Goal: Information Seeking & Learning: Learn about a topic

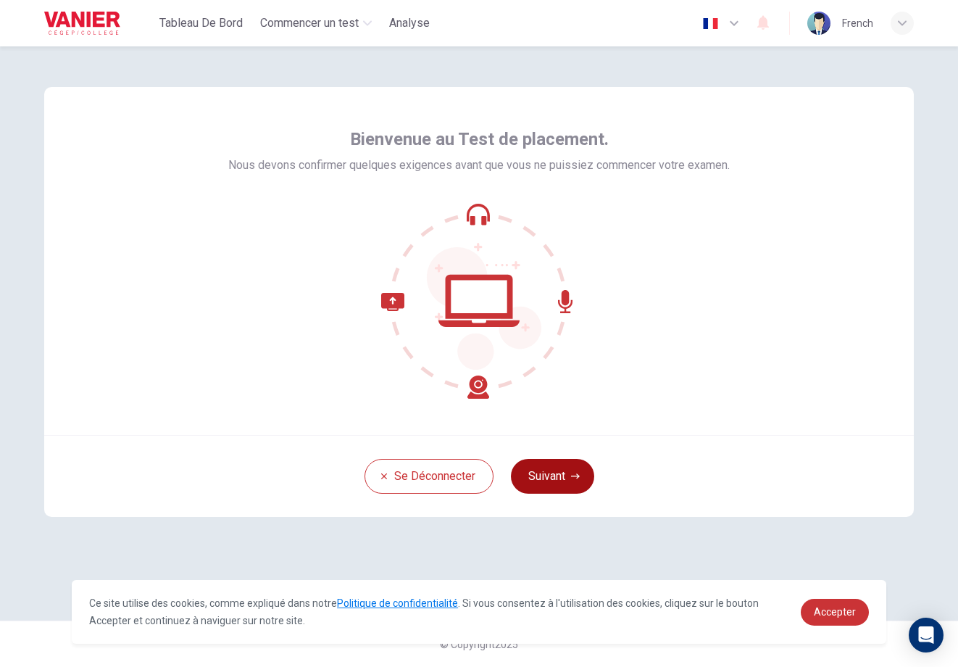
click at [563, 475] on button "Suivant" at bounding box center [552, 476] width 83 height 35
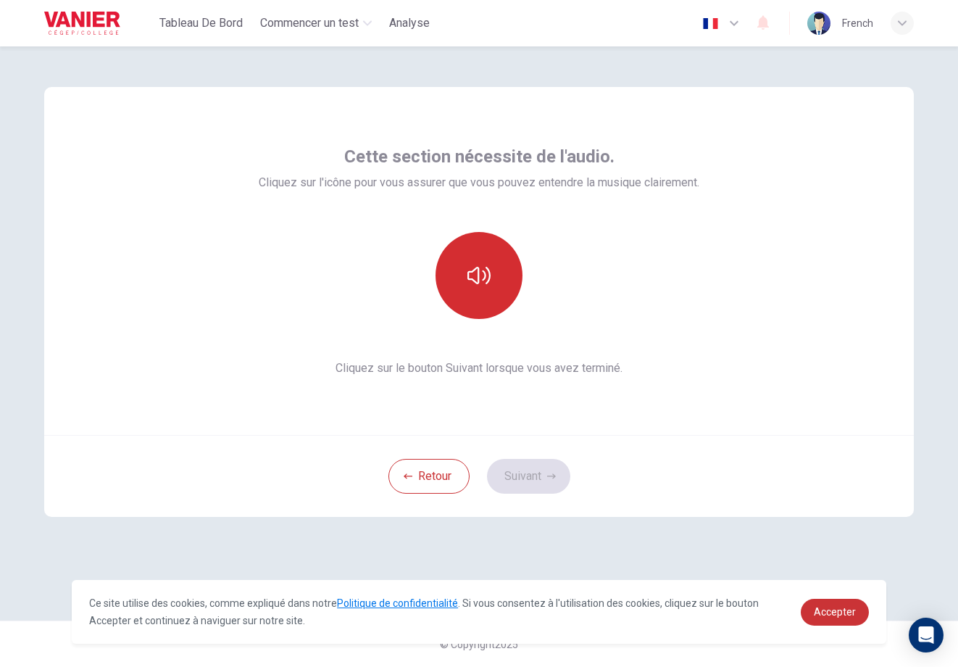
click at [494, 297] on button "button" at bounding box center [479, 275] width 87 height 87
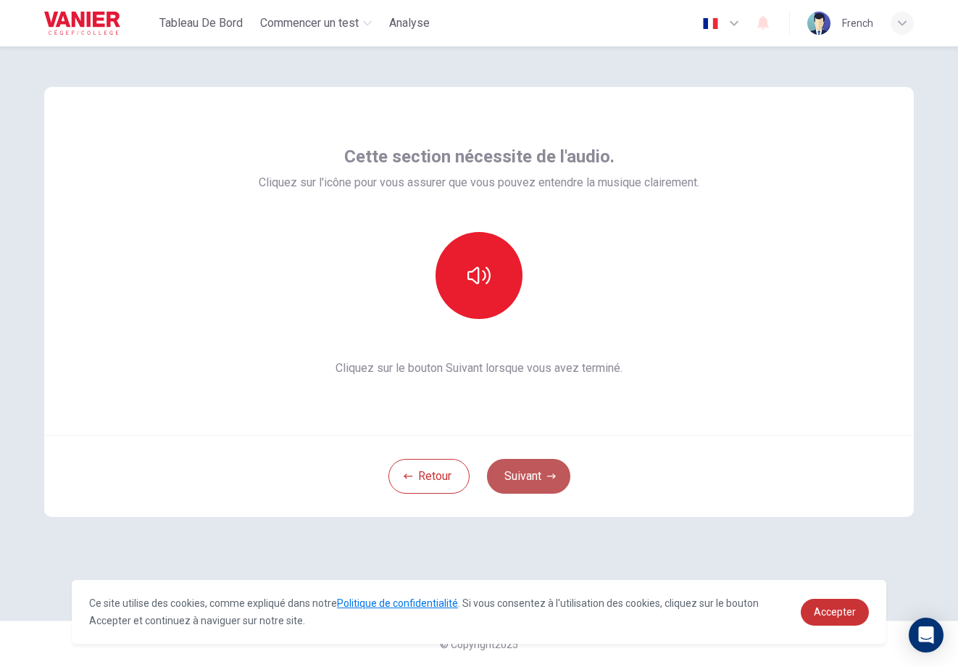
click at [549, 475] on icon "button" at bounding box center [551, 476] width 9 height 9
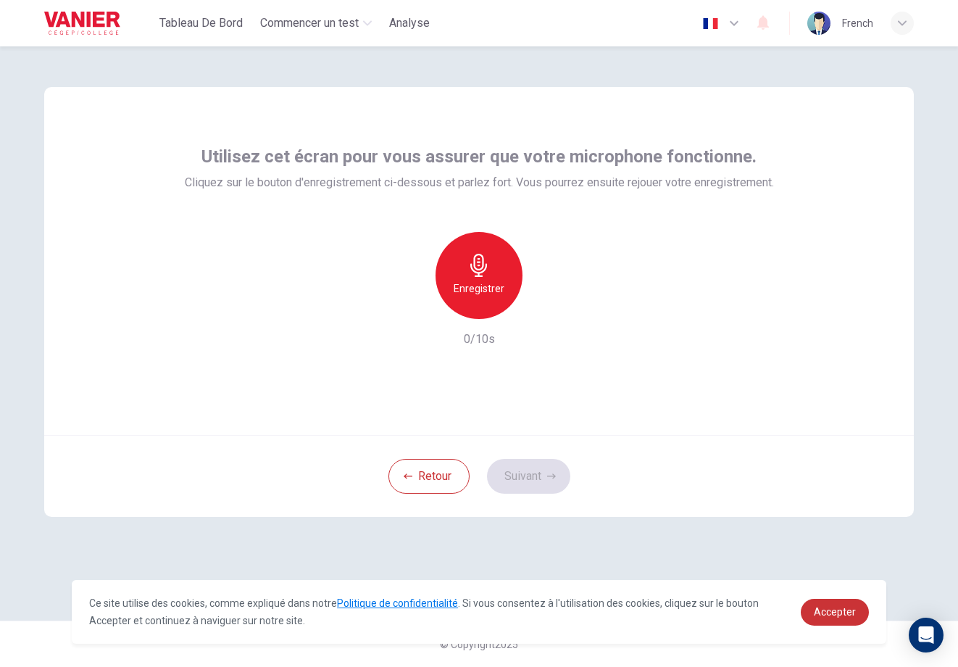
click at [474, 268] on icon "button" at bounding box center [479, 265] width 23 height 23
click at [474, 267] on icon "button" at bounding box center [479, 265] width 23 height 23
click at [533, 474] on button "Suivant" at bounding box center [528, 476] width 83 height 35
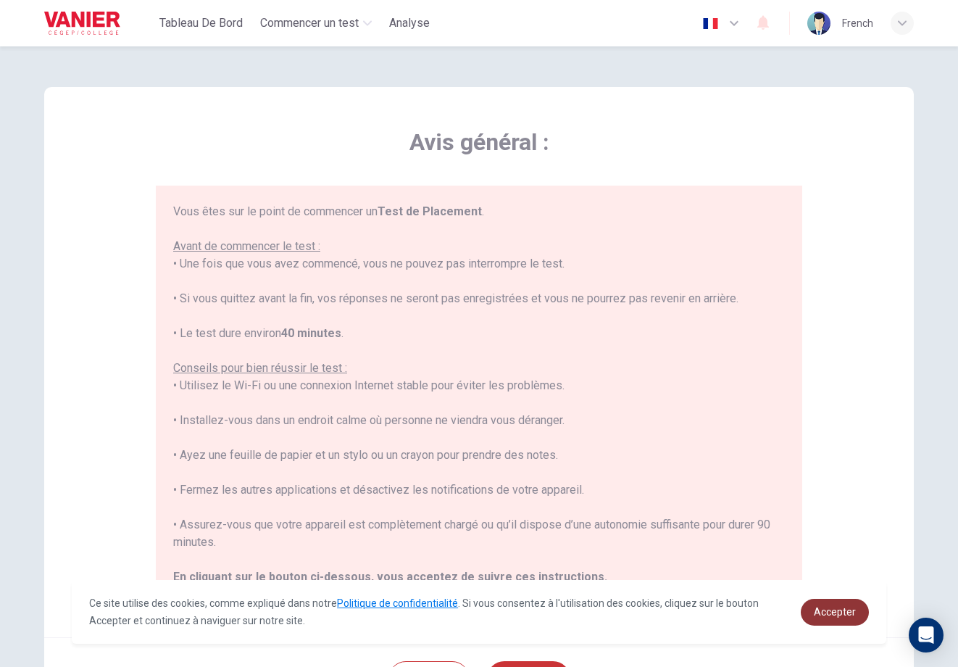
click at [839, 607] on span "Accepter" at bounding box center [835, 612] width 42 height 12
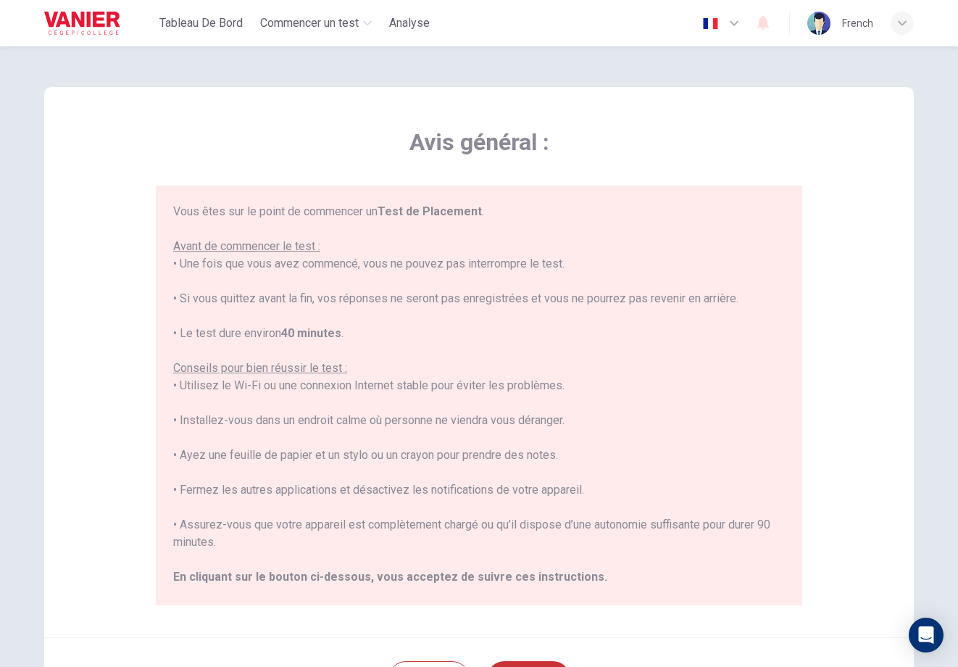
scroll to position [139, 0]
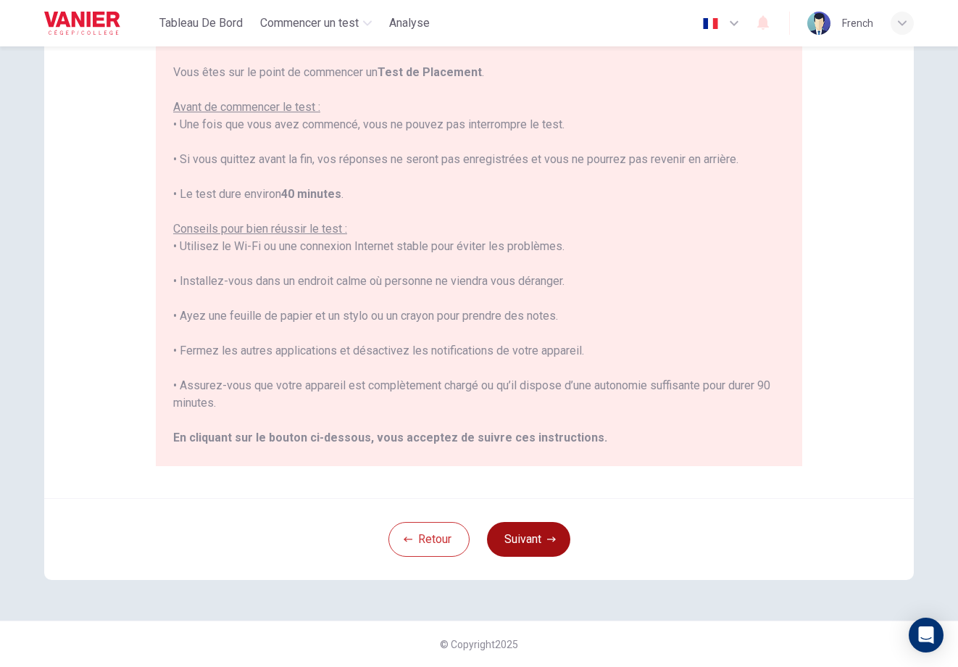
click at [528, 544] on button "Suivant" at bounding box center [528, 539] width 83 height 35
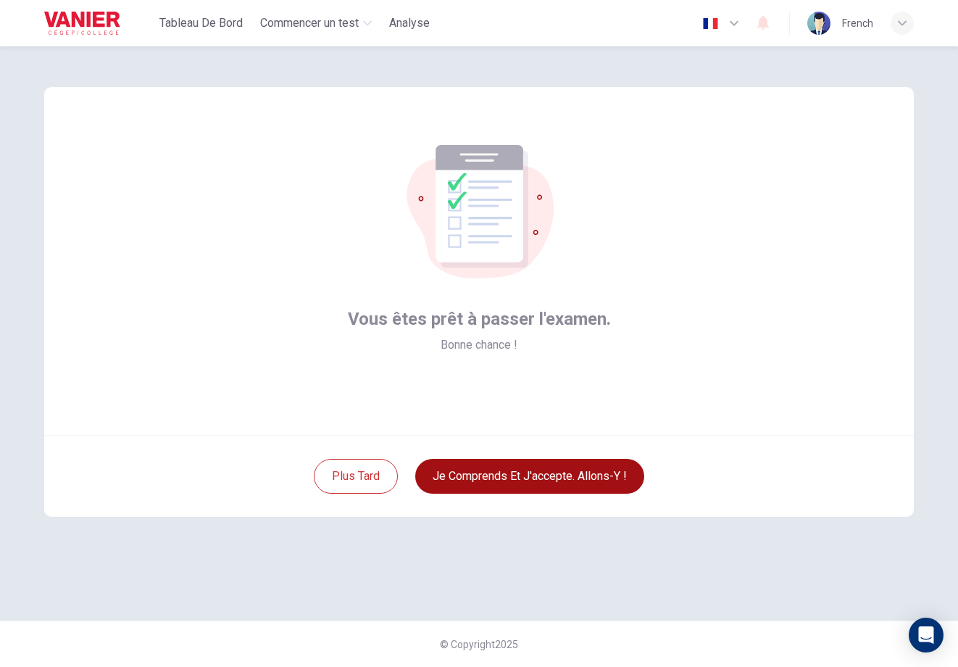
scroll to position [0, 0]
click at [568, 480] on button "Je comprends et j'accepte. Allons-y !" at bounding box center [529, 476] width 229 height 35
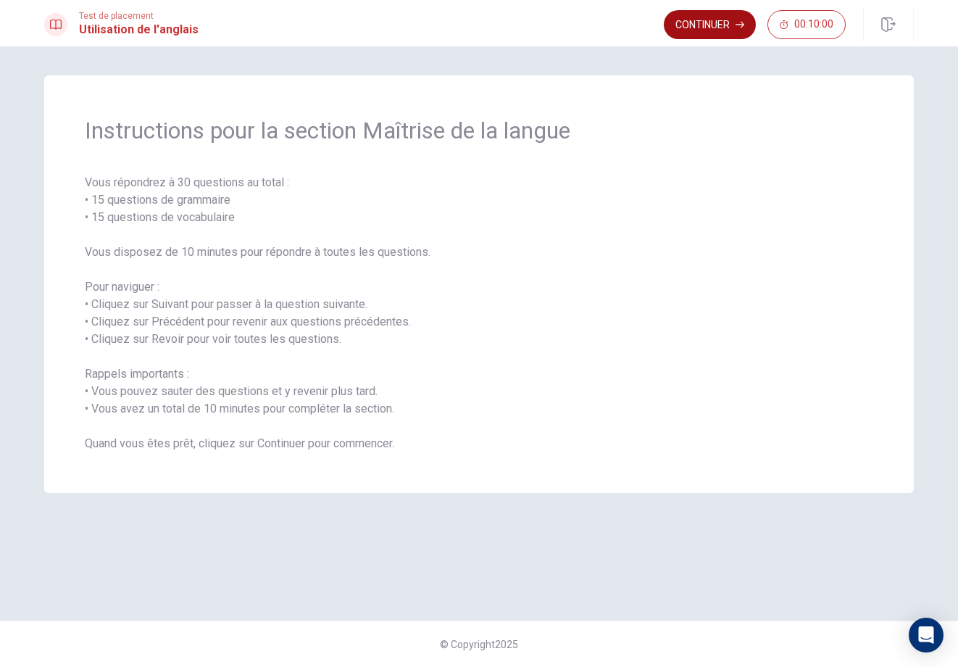
click at [670, 33] on button "Continuer" at bounding box center [710, 24] width 92 height 29
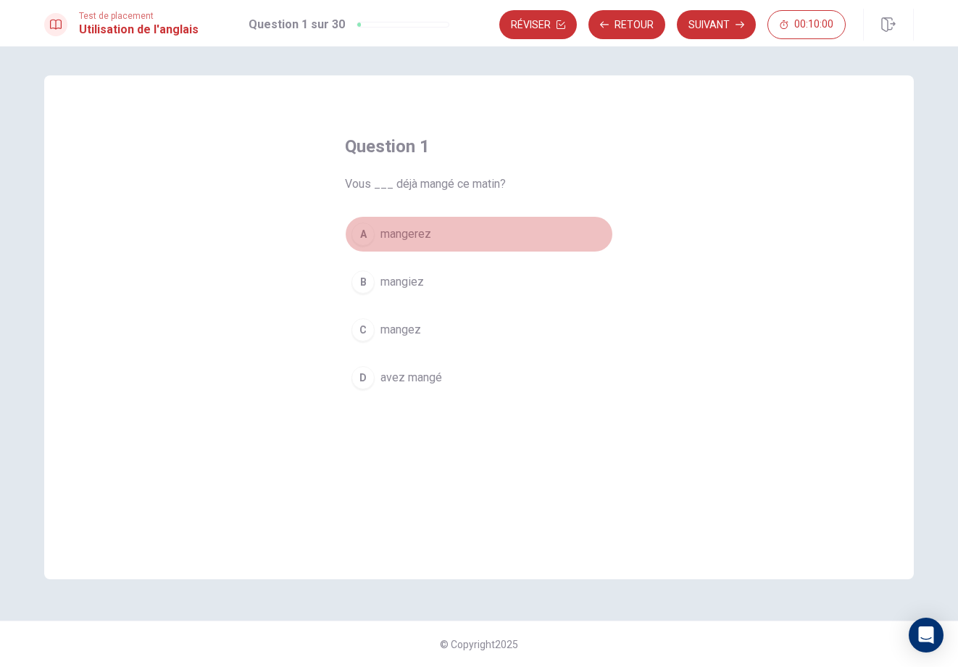
click at [465, 224] on button "A mangerez" at bounding box center [479, 234] width 268 height 36
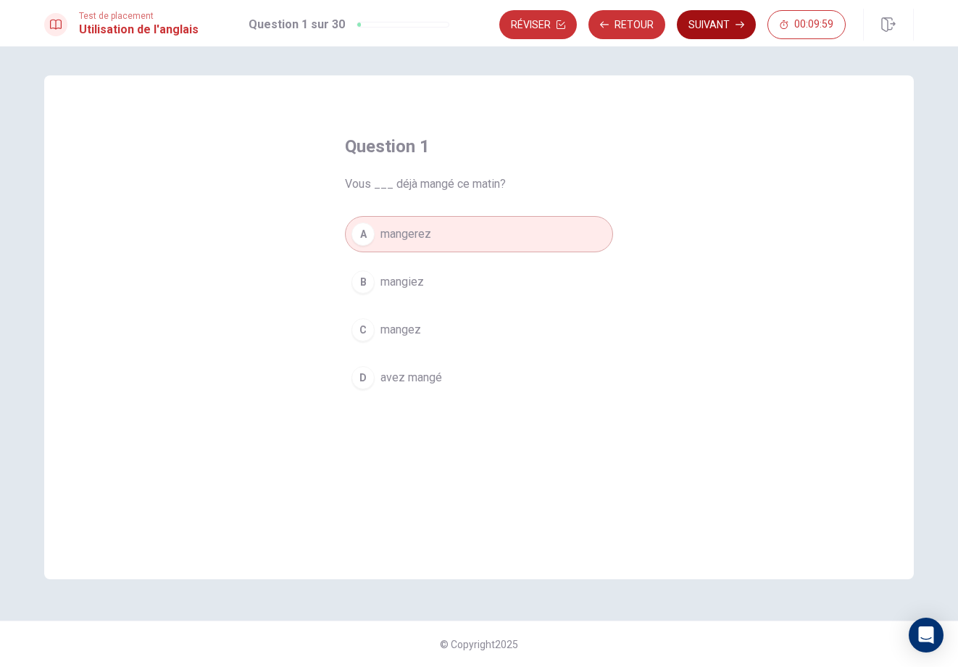
click at [694, 34] on button "Suivant" at bounding box center [716, 24] width 79 height 29
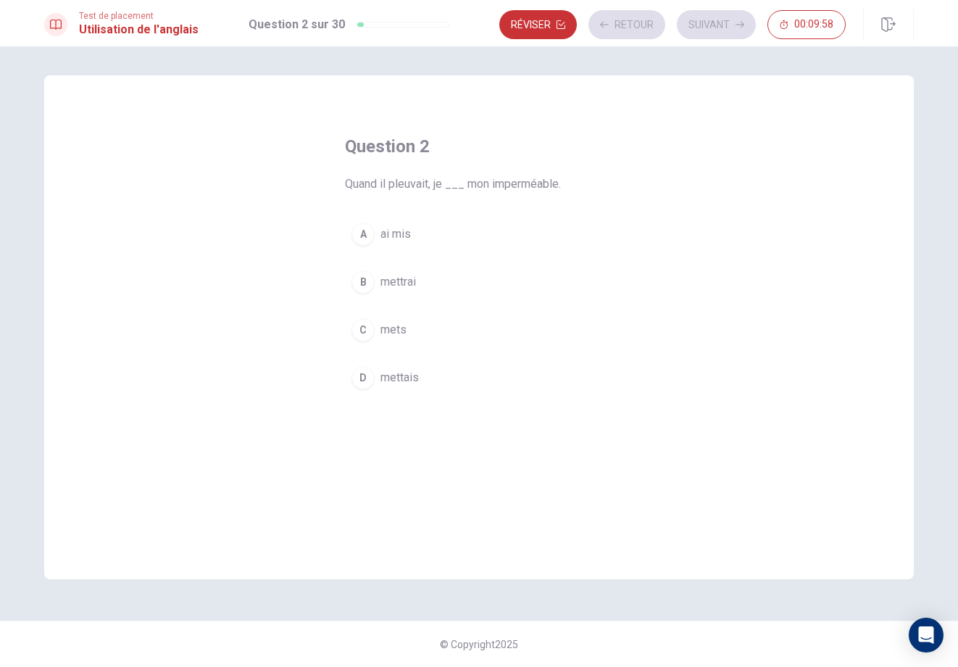
click at [434, 260] on div "A ai mis B mettrai C mets D mettais" at bounding box center [479, 306] width 268 height 180
click at [462, 270] on button "B mettrai" at bounding box center [479, 282] width 268 height 36
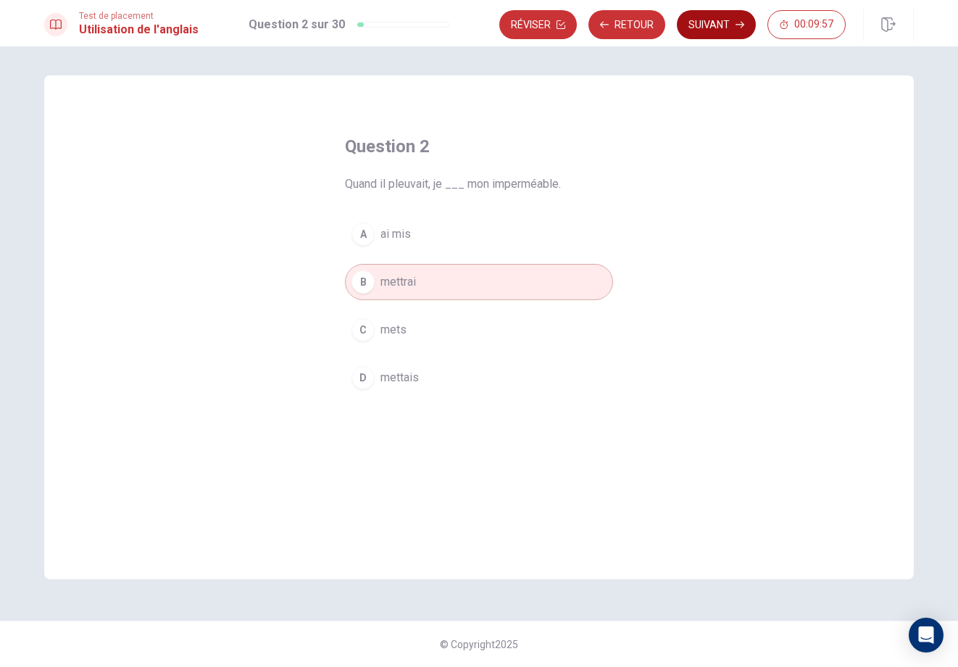
click at [711, 27] on button "Suivant" at bounding box center [716, 24] width 79 height 29
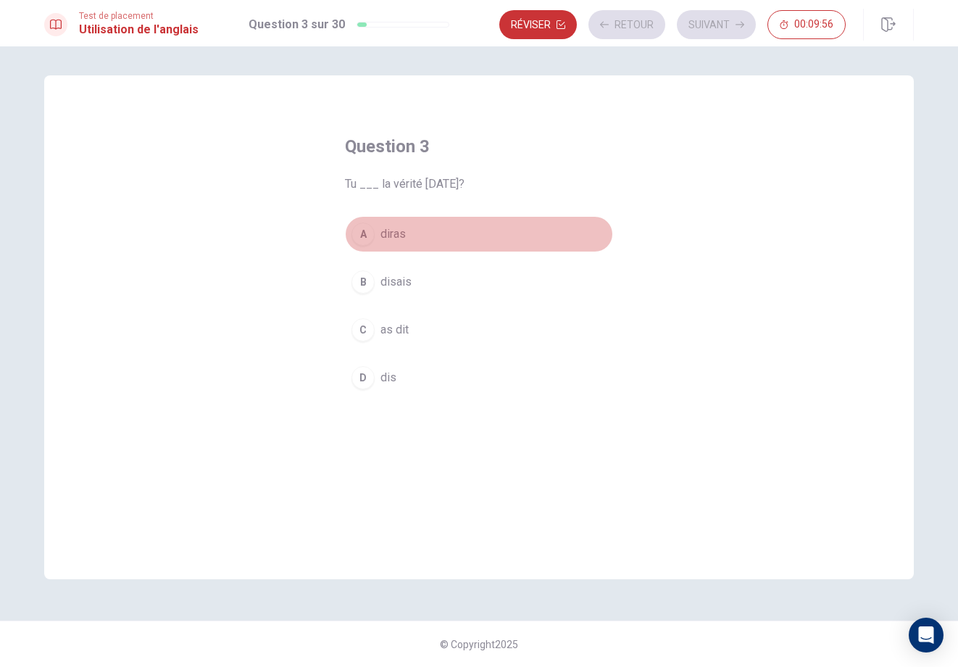
click at [453, 227] on button "A diras" at bounding box center [479, 234] width 268 height 36
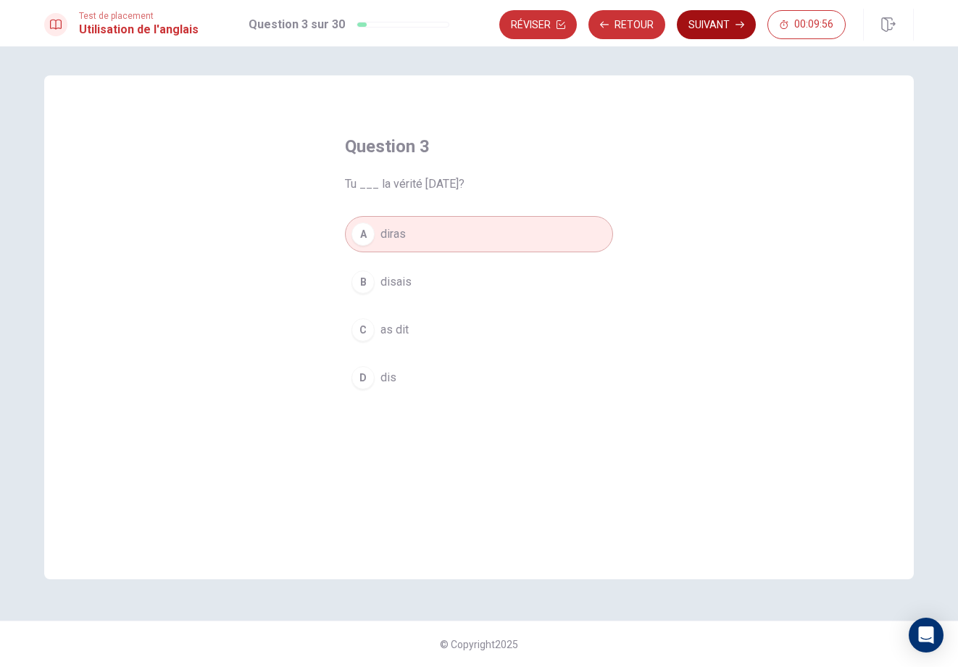
click at [722, 22] on button "Suivant" at bounding box center [716, 24] width 79 height 29
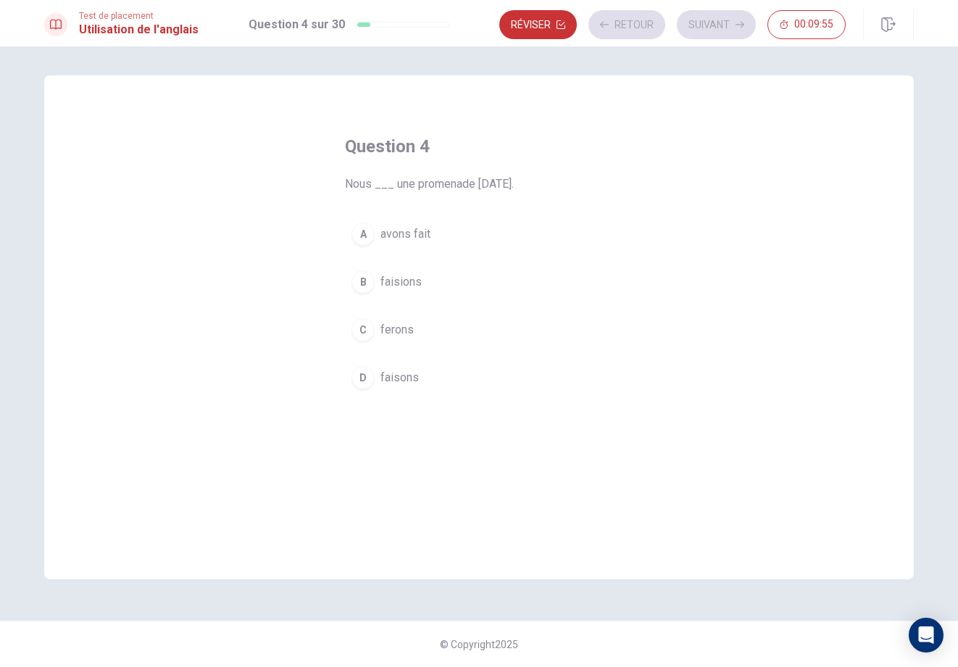
click at [429, 281] on button "B faisions" at bounding box center [479, 282] width 268 height 36
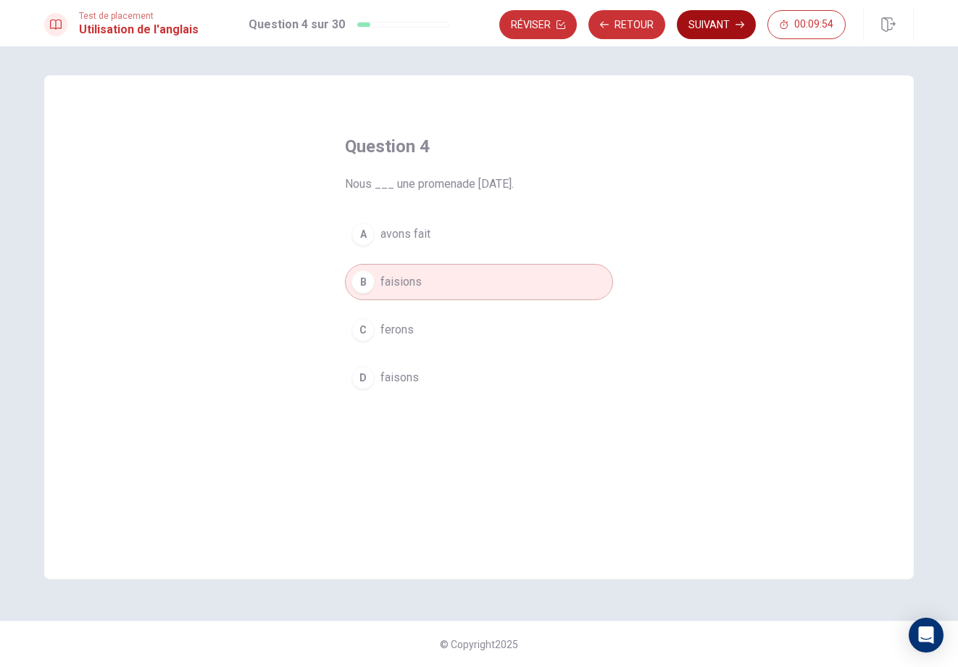
click at [738, 25] on icon "button" at bounding box center [740, 24] width 9 height 9
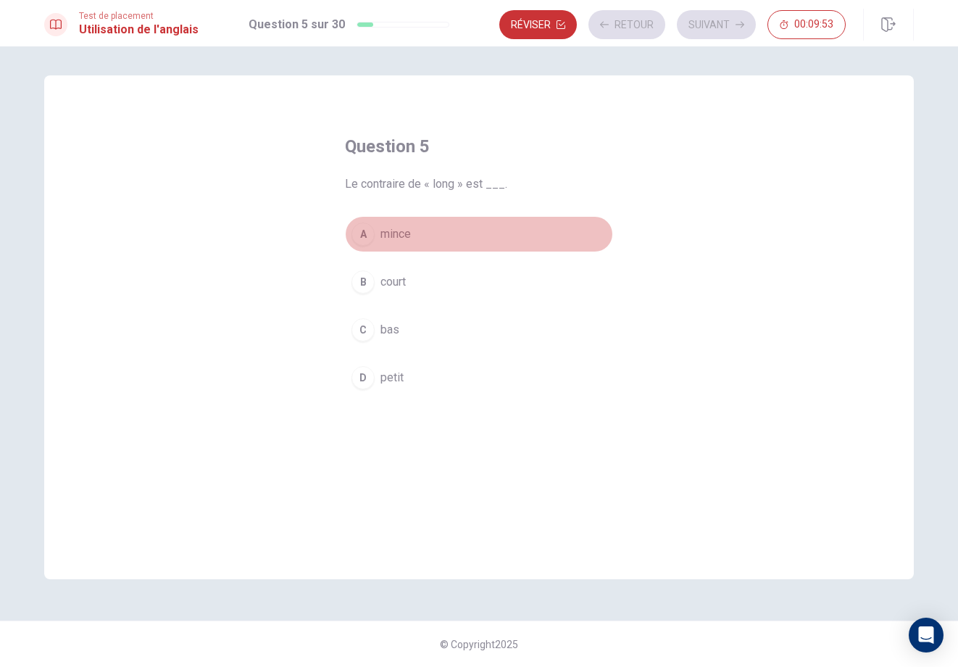
click at [421, 244] on button "A mince" at bounding box center [479, 234] width 268 height 36
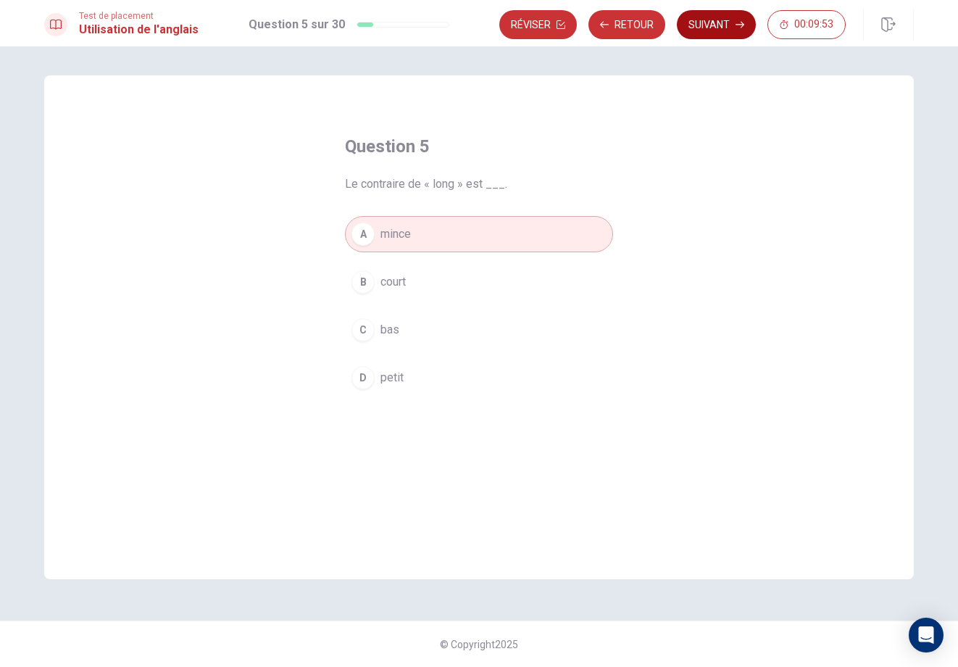
click at [708, 25] on button "Suivant" at bounding box center [716, 24] width 79 height 29
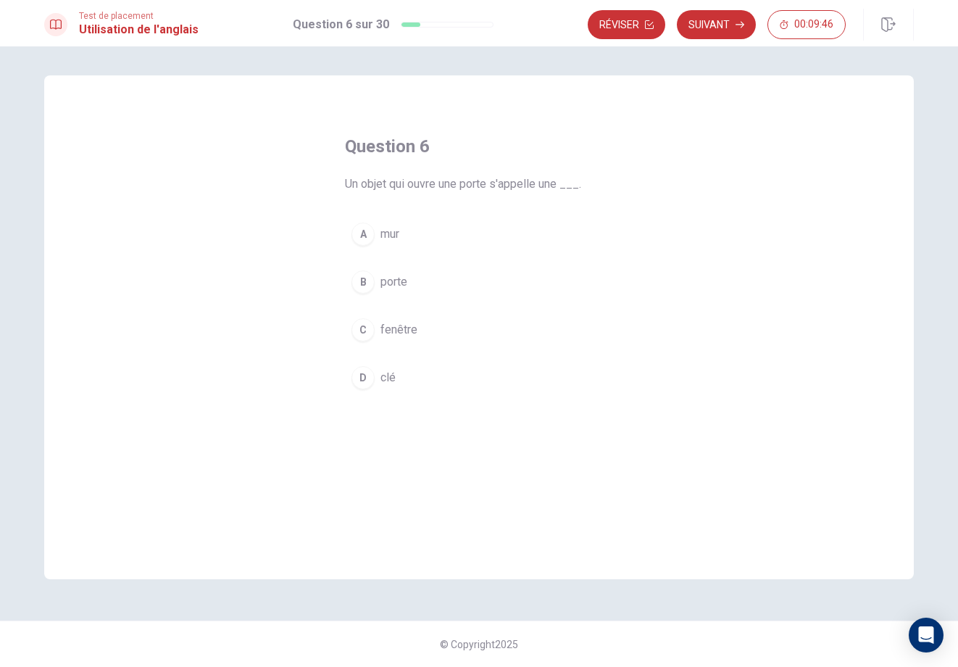
click at [446, 233] on button "A mur" at bounding box center [479, 234] width 268 height 36
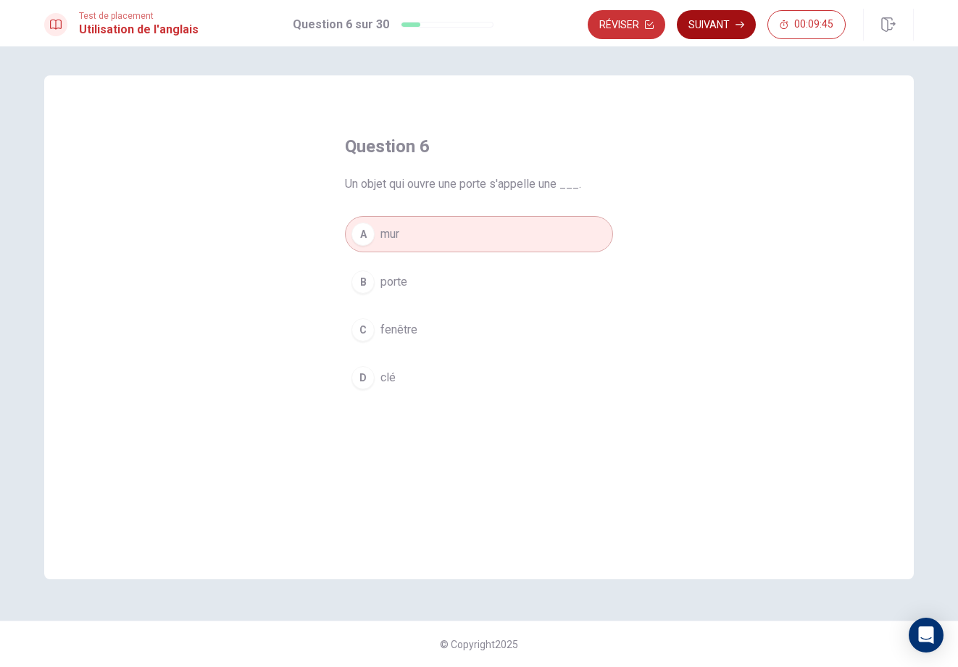
click at [713, 25] on button "Suivant" at bounding box center [716, 24] width 79 height 29
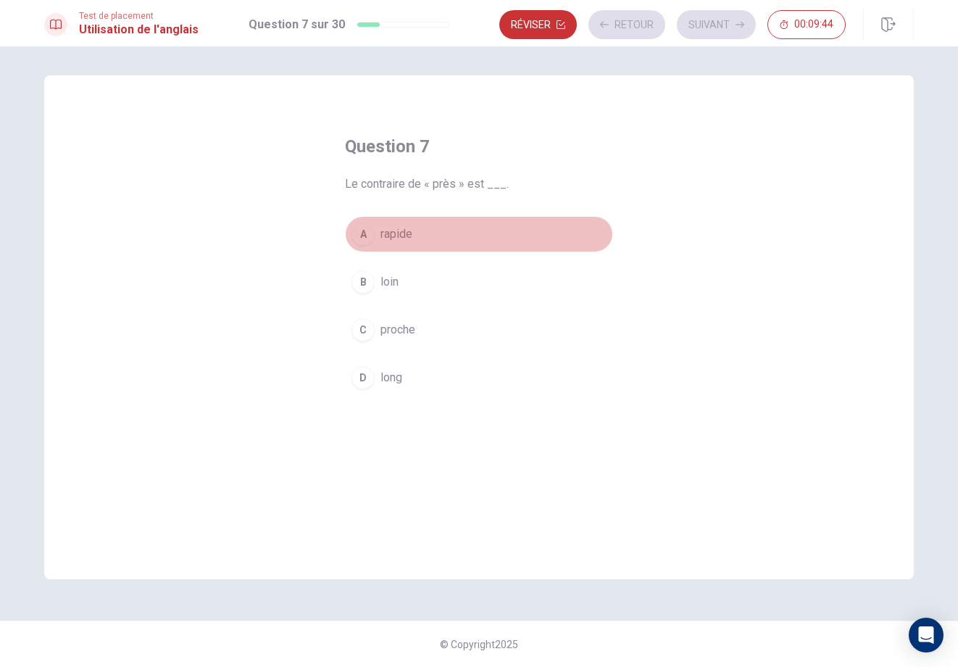
click at [458, 223] on button "A rapide" at bounding box center [479, 234] width 268 height 36
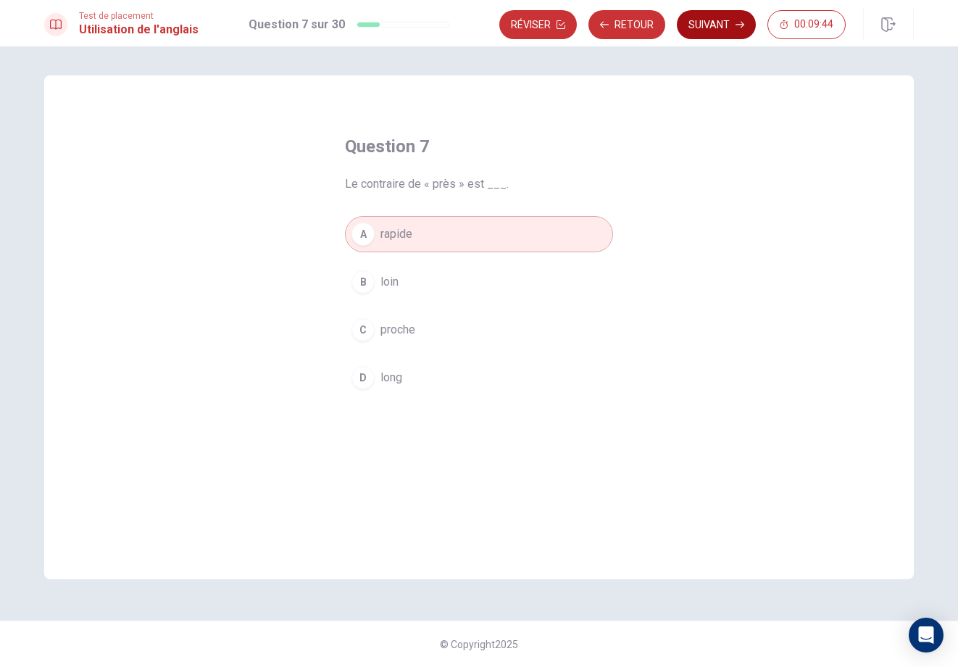
click at [697, 29] on button "Suivant" at bounding box center [716, 24] width 79 height 29
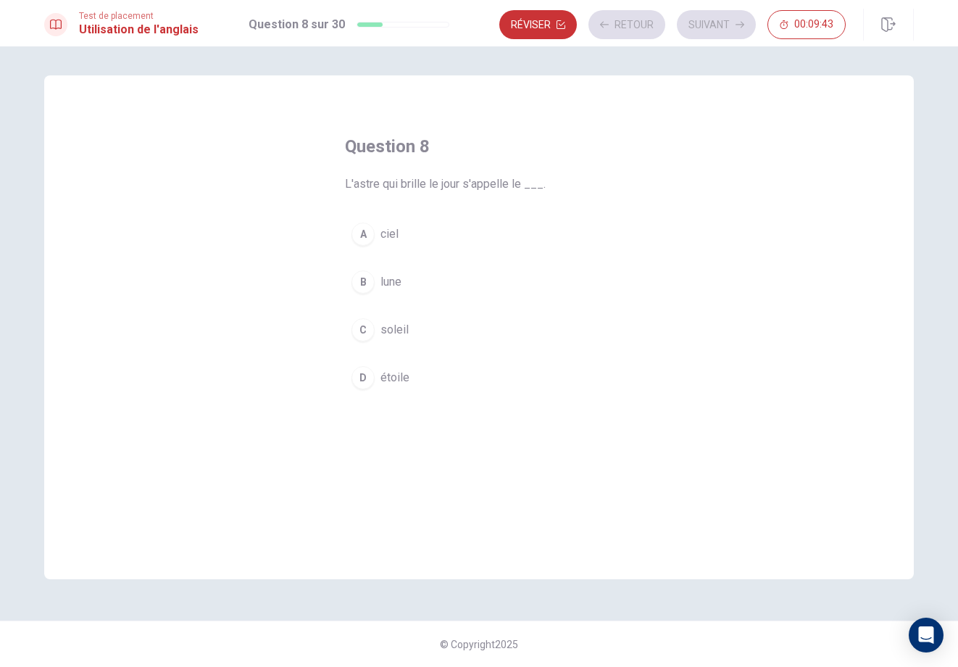
click at [420, 257] on div "A ciel B lune C soleil D étoile" at bounding box center [479, 306] width 268 height 180
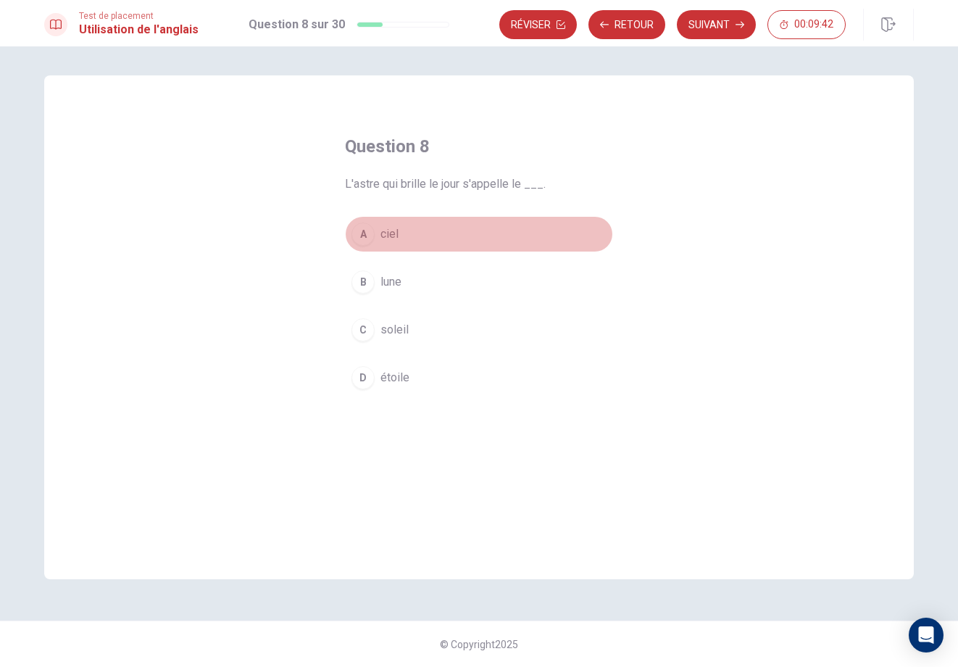
click at [431, 240] on button "A ciel" at bounding box center [479, 234] width 268 height 36
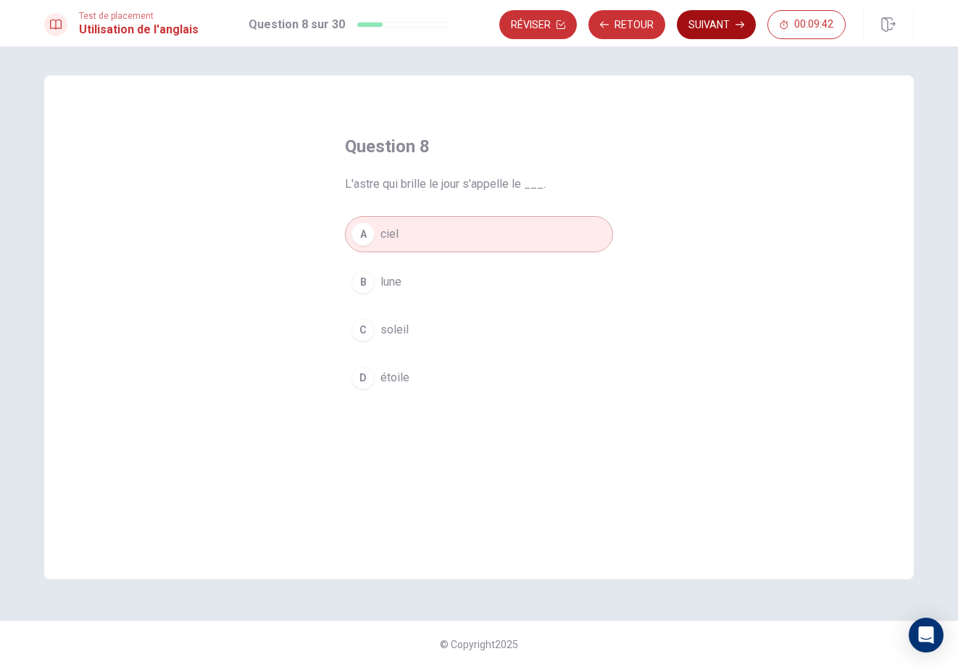
click at [692, 33] on button "Suivant" at bounding box center [716, 24] width 79 height 29
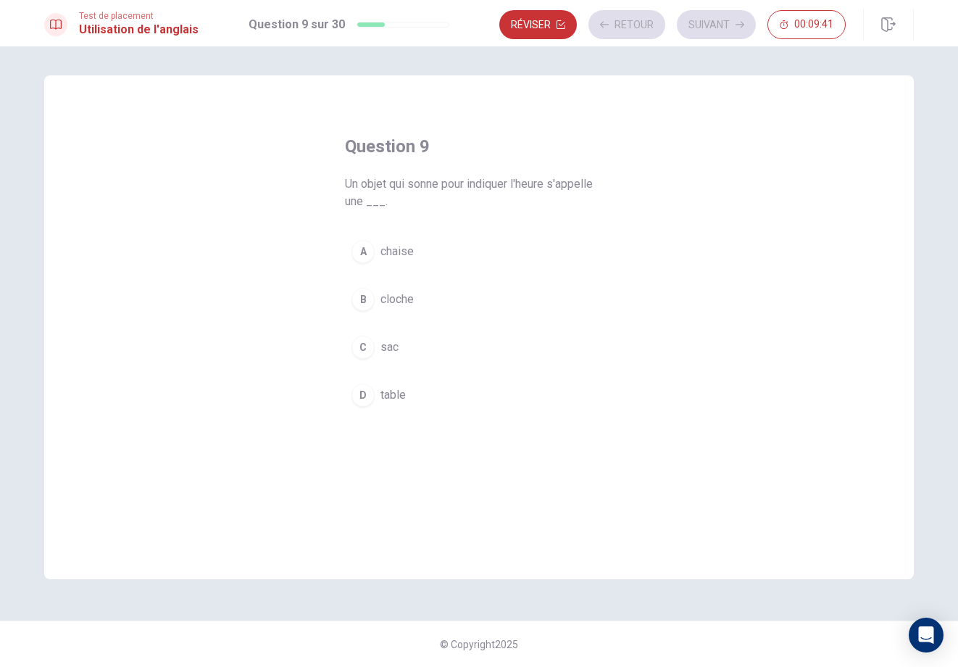
click at [422, 243] on button "A chaise" at bounding box center [479, 251] width 268 height 36
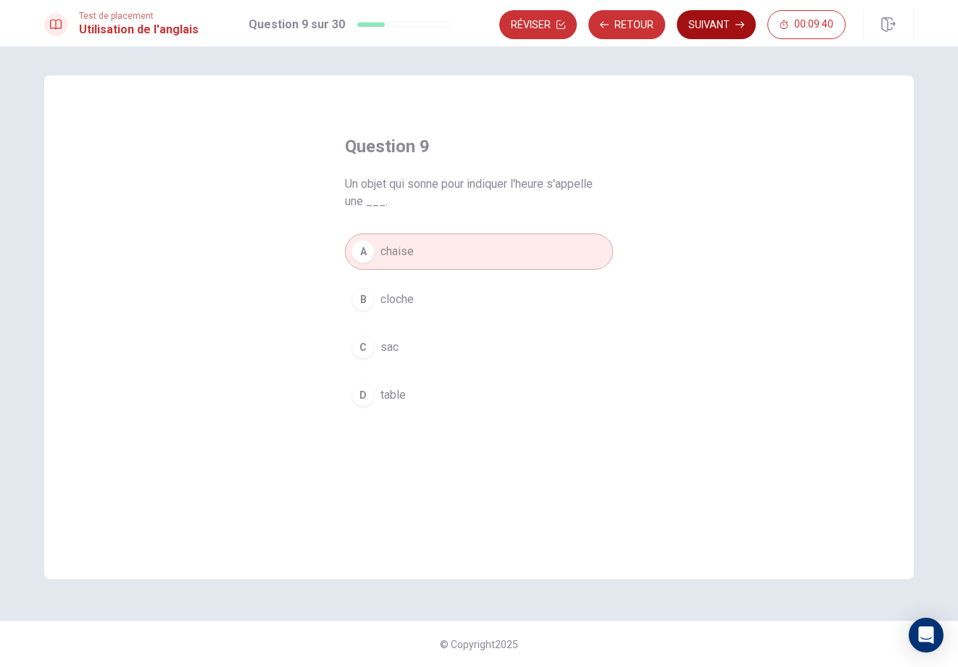
click at [692, 25] on button "Suivant" at bounding box center [716, 24] width 79 height 29
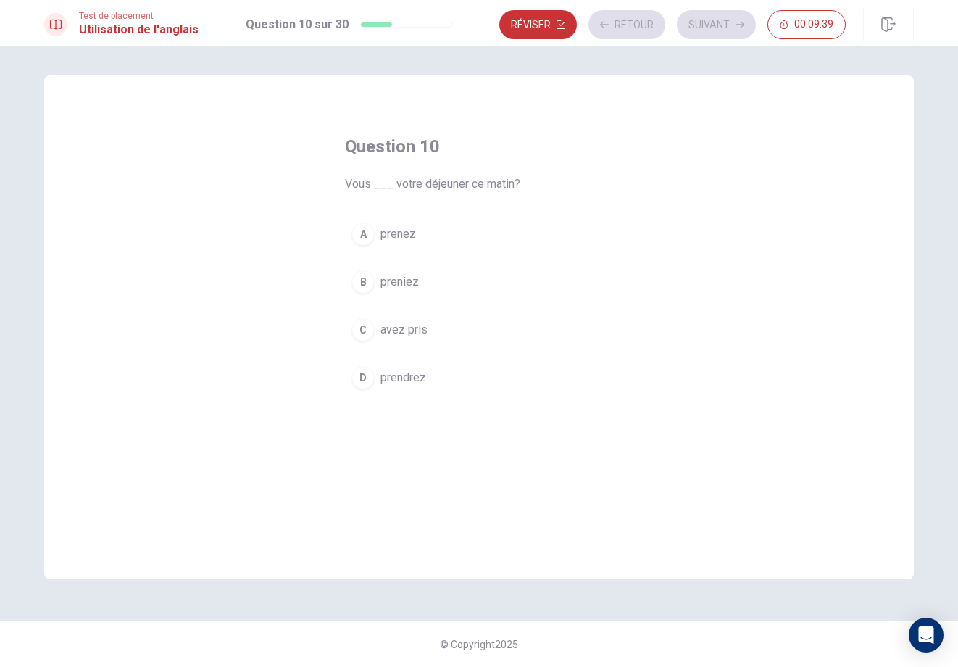
click at [434, 249] on button "A prenez" at bounding box center [479, 234] width 268 height 36
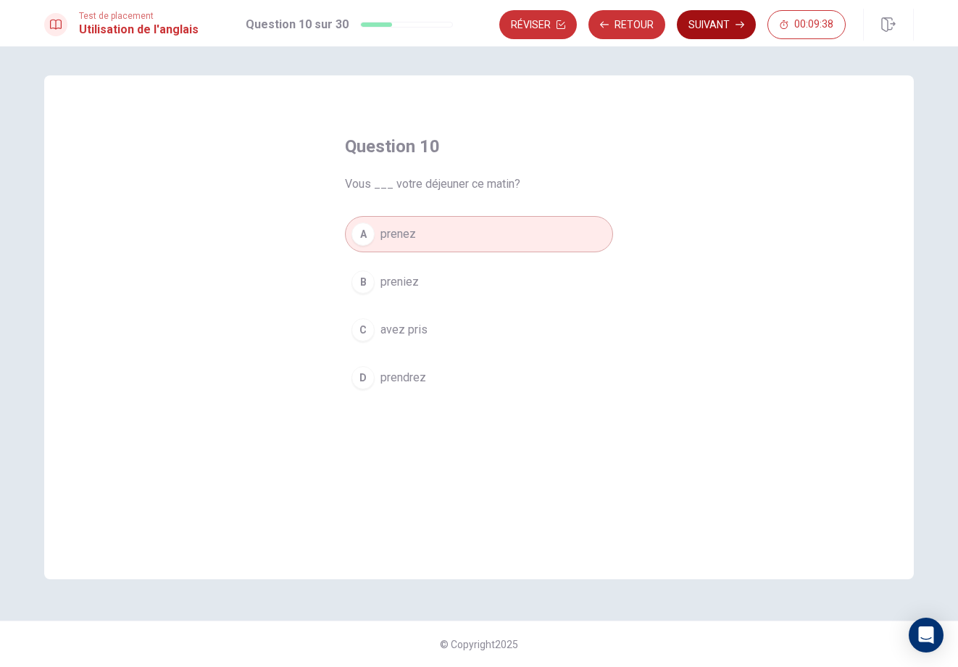
click at [703, 34] on button "Suivant" at bounding box center [716, 24] width 79 height 29
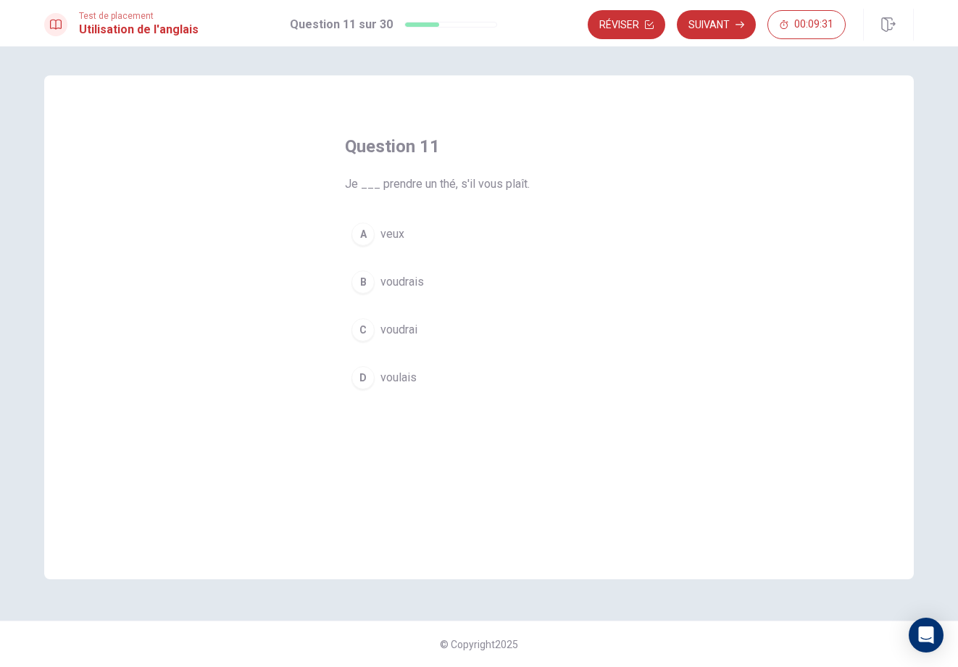
click at [453, 278] on button "B voudrais" at bounding box center [479, 282] width 268 height 36
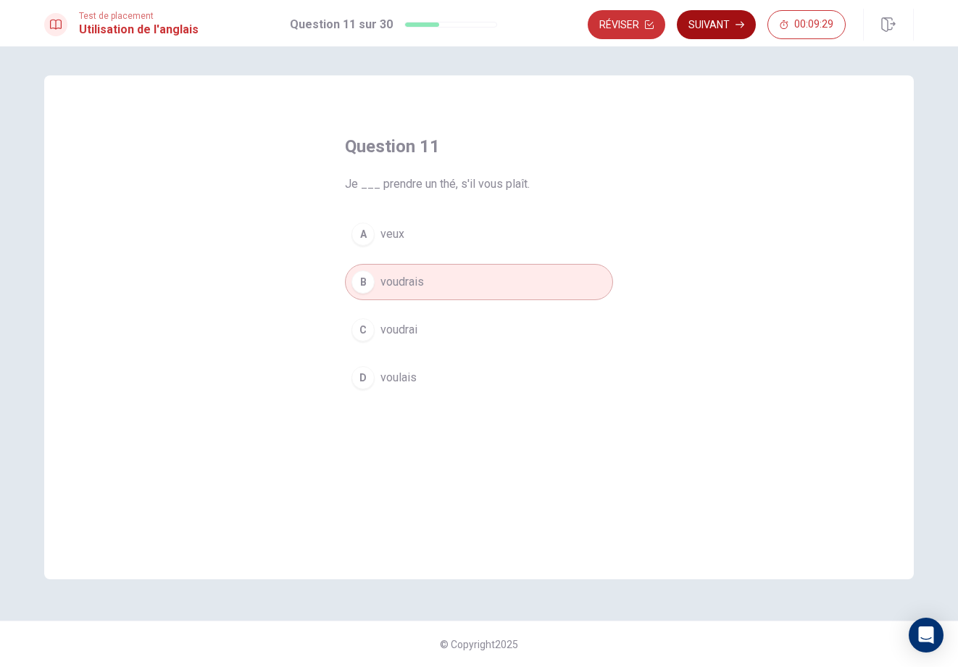
click at [714, 31] on button "Suivant" at bounding box center [716, 24] width 79 height 29
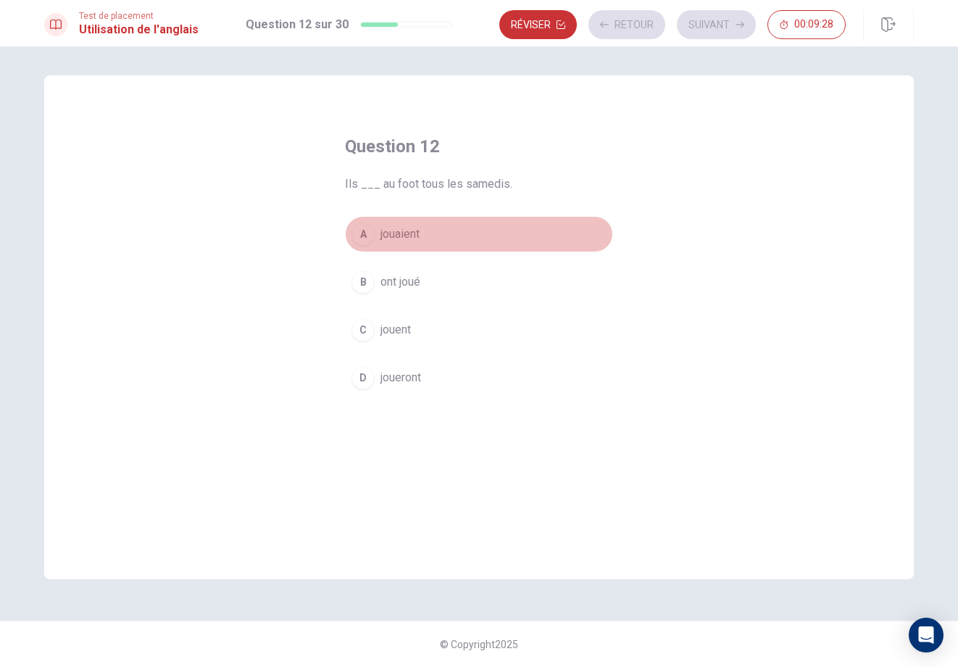
click at [441, 225] on button "A jouaient" at bounding box center [479, 234] width 268 height 36
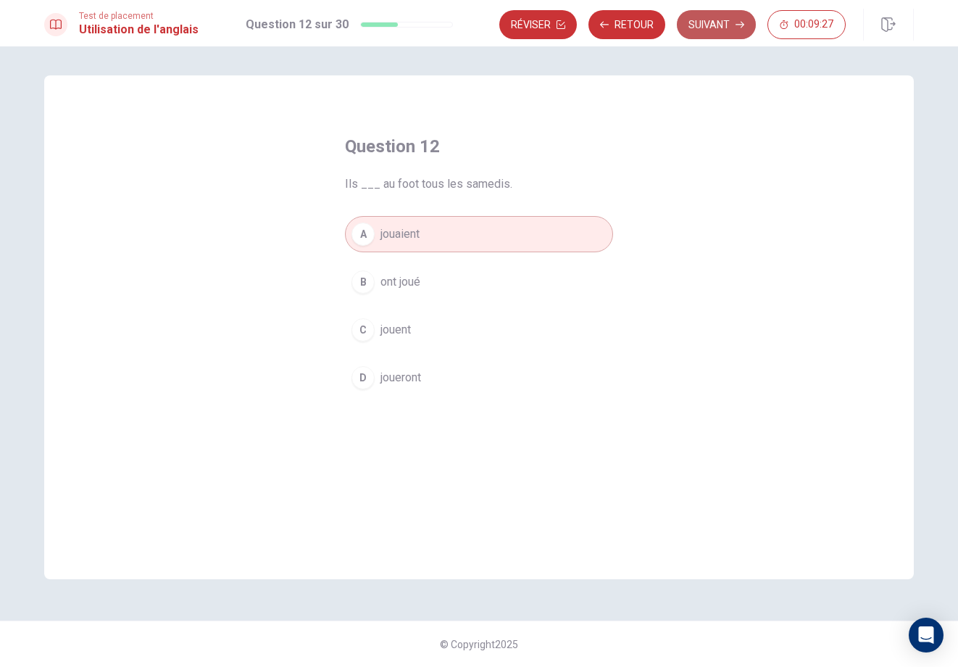
click at [712, 29] on button "Suivant" at bounding box center [716, 24] width 79 height 29
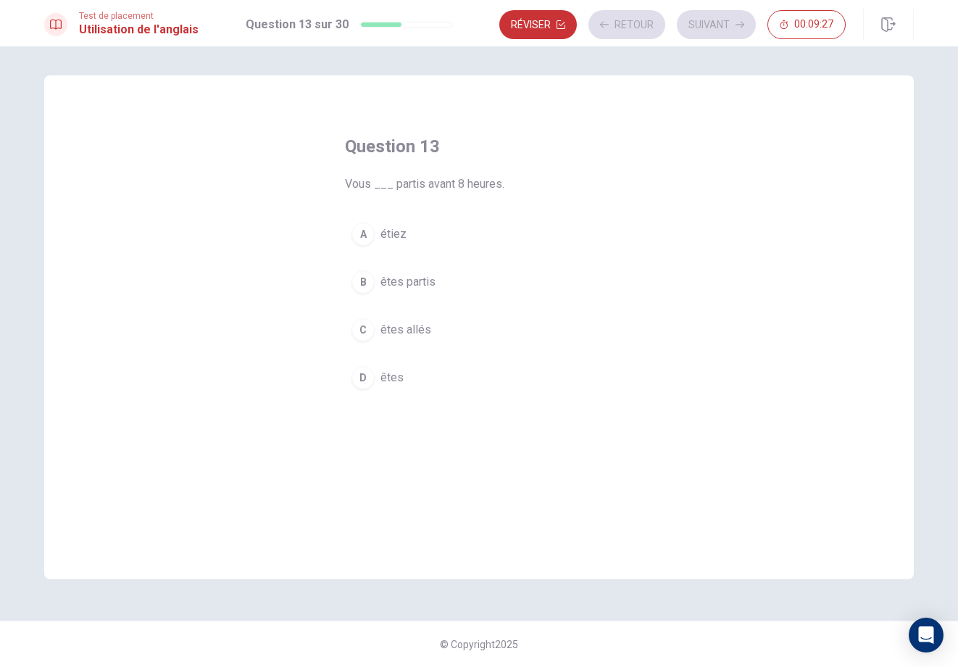
click at [430, 224] on button "A étiez" at bounding box center [479, 234] width 268 height 36
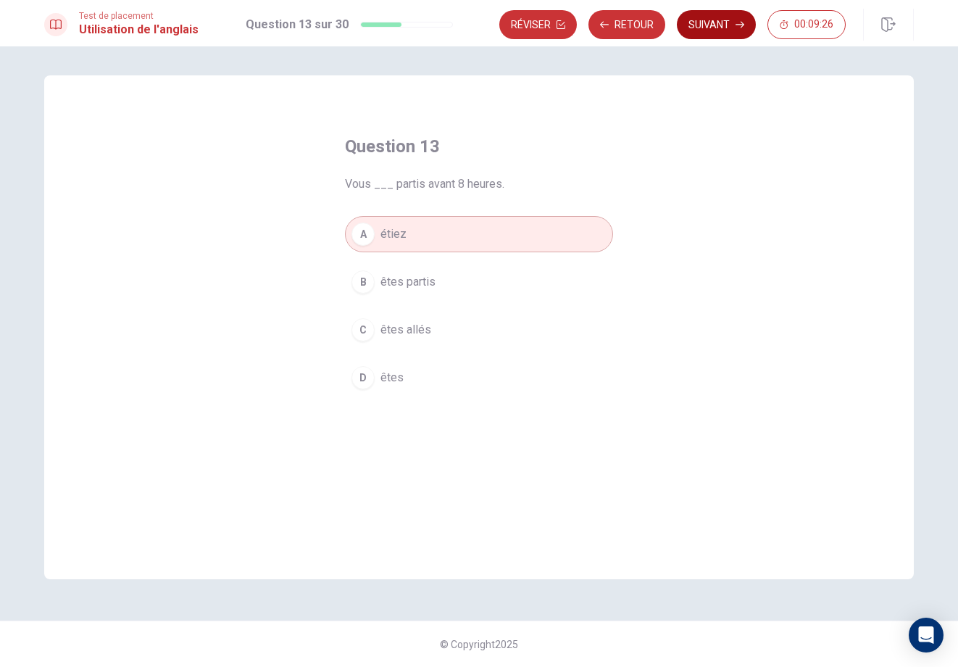
click at [709, 32] on button "Suivant" at bounding box center [716, 24] width 79 height 29
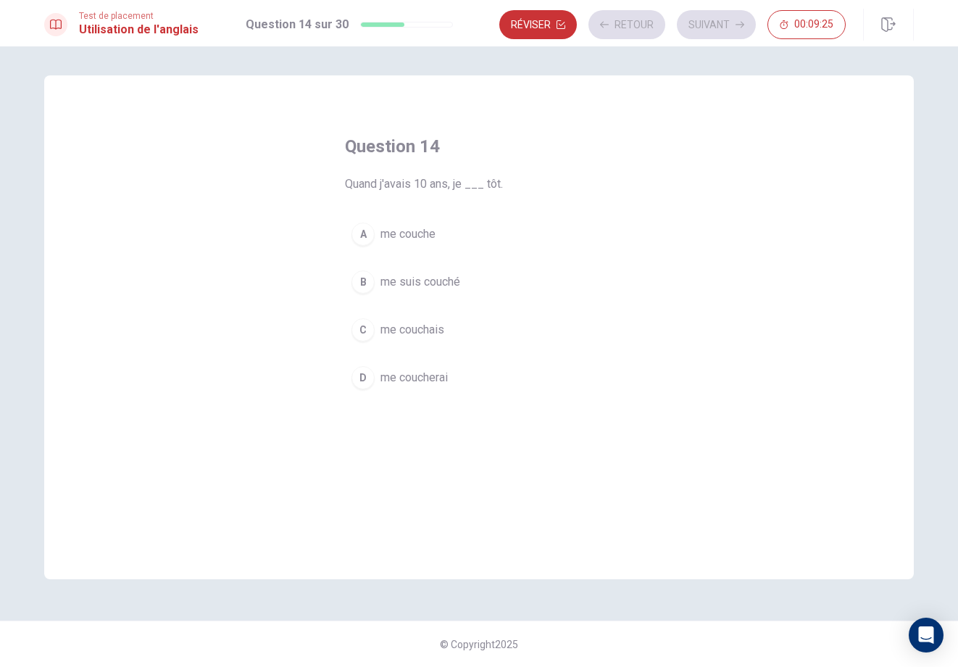
click at [457, 230] on button "A me couche" at bounding box center [479, 234] width 268 height 36
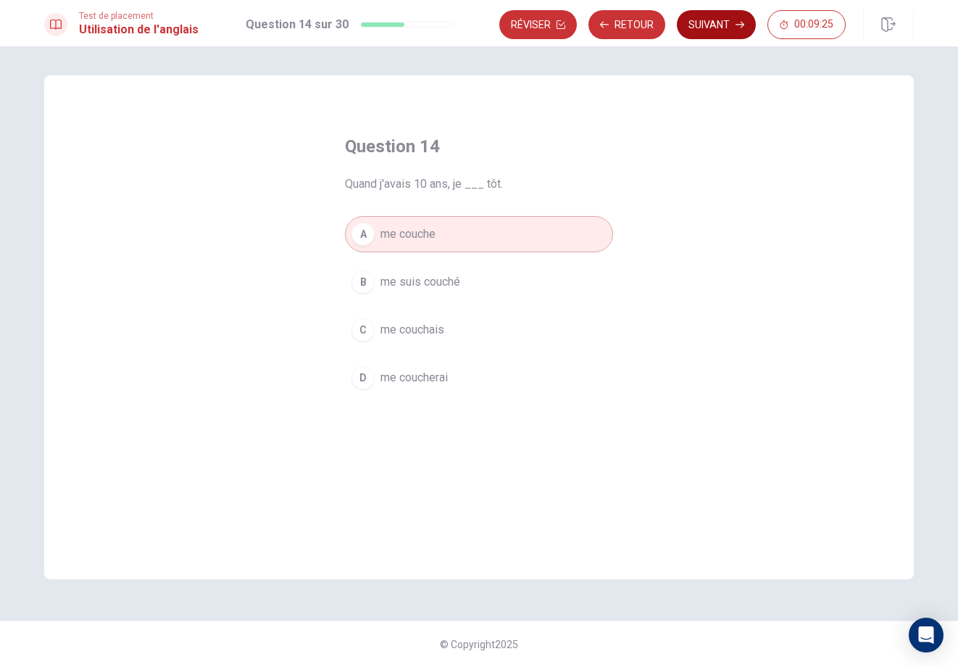
click at [713, 26] on button "Suivant" at bounding box center [716, 24] width 79 height 29
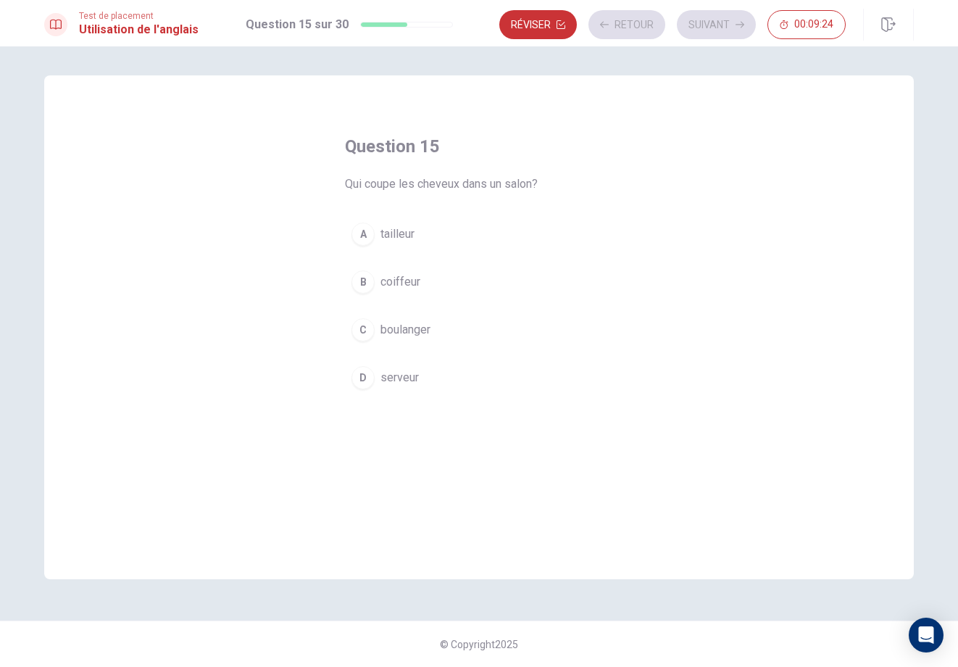
click at [478, 223] on button "A tailleur" at bounding box center [479, 234] width 268 height 36
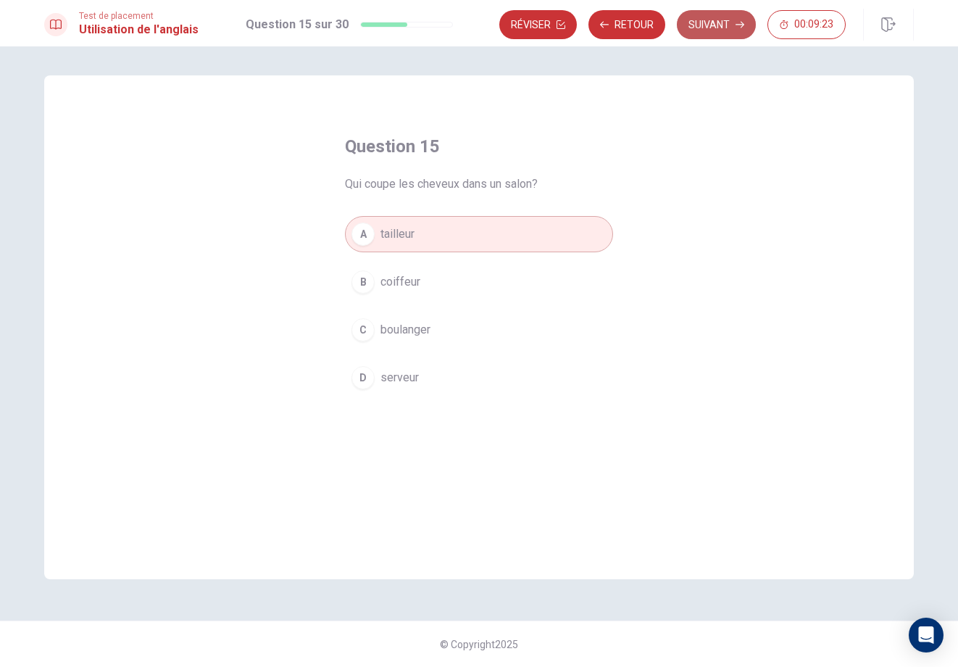
click at [707, 25] on button "Suivant" at bounding box center [716, 24] width 79 height 29
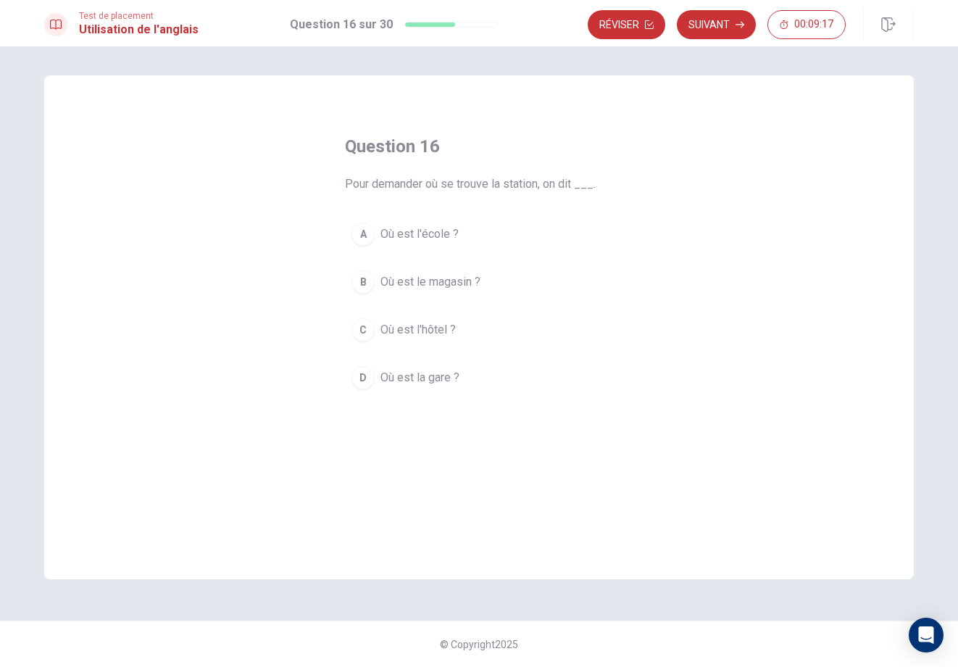
click at [497, 283] on button "B Où est le magasin ?" at bounding box center [479, 282] width 268 height 36
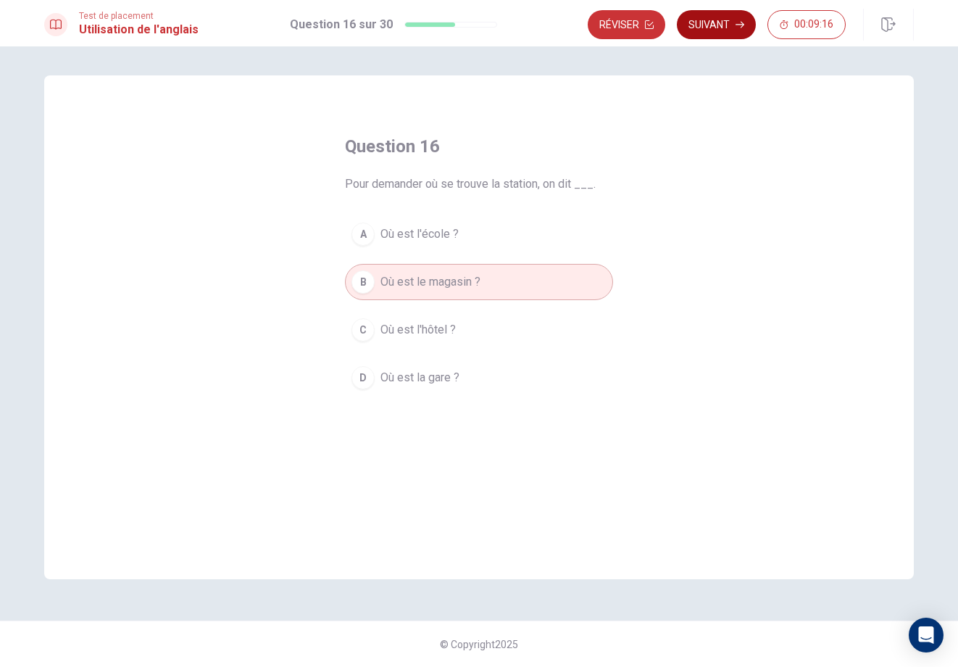
click at [723, 30] on button "Suivant" at bounding box center [716, 24] width 79 height 29
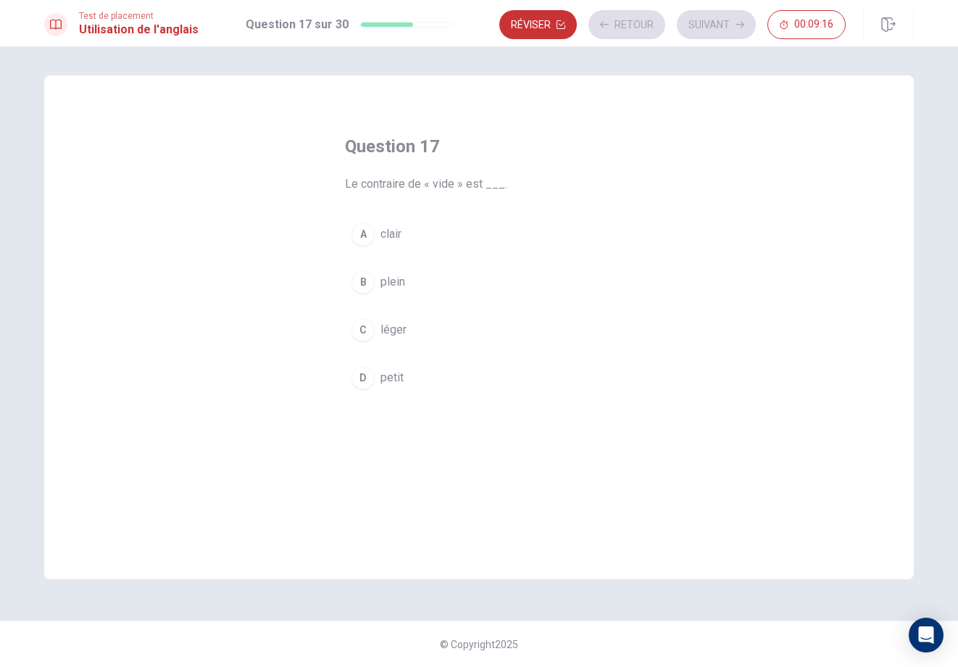
click at [445, 228] on button "A clair" at bounding box center [479, 234] width 268 height 36
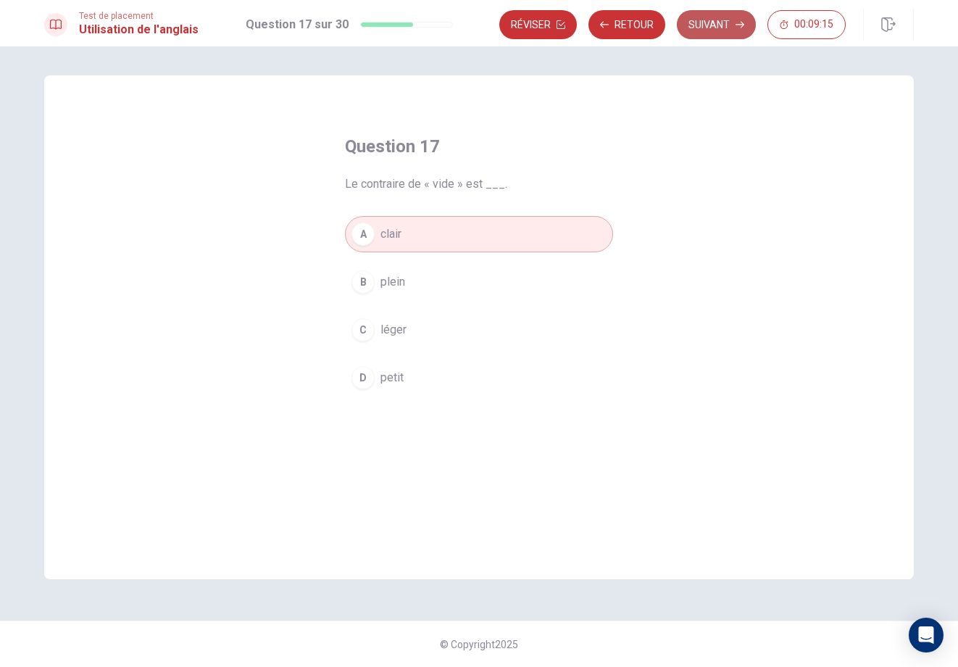
click at [710, 33] on button "Suivant" at bounding box center [716, 24] width 79 height 29
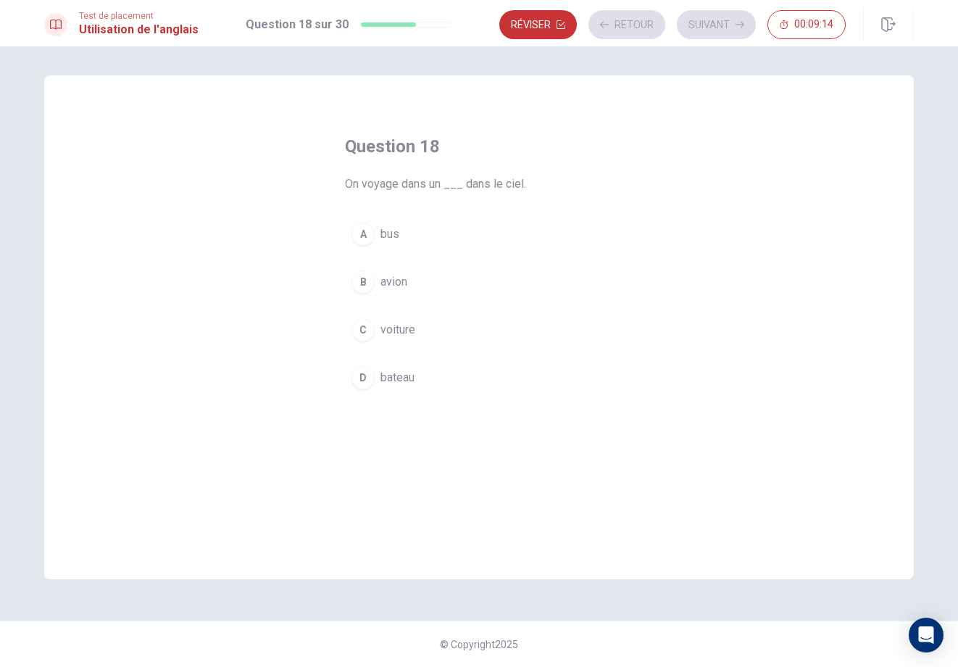
click at [418, 247] on button "A bus" at bounding box center [479, 234] width 268 height 36
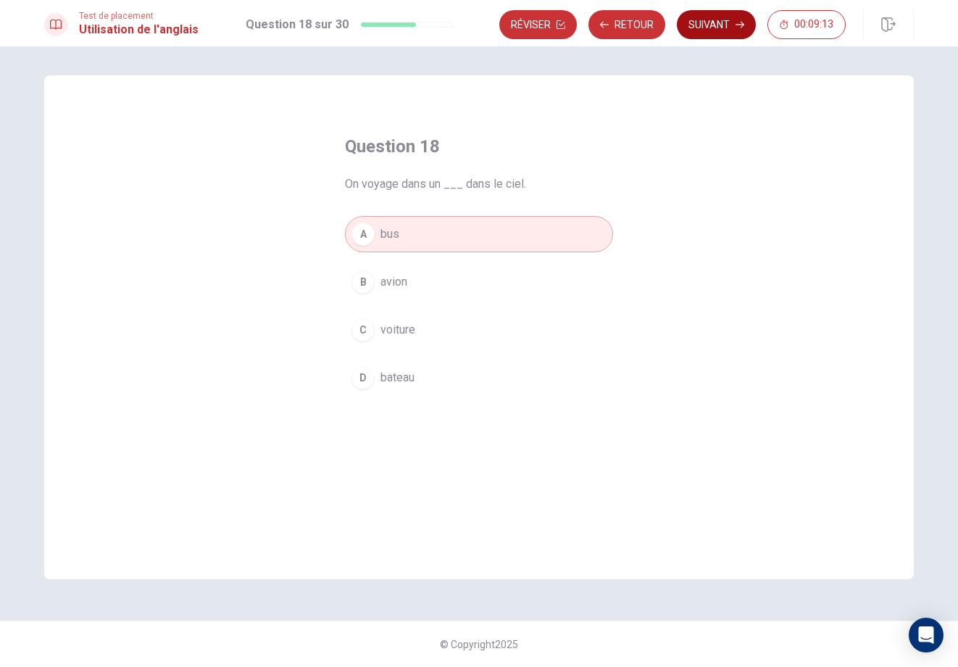
click at [726, 28] on button "Suivant" at bounding box center [716, 24] width 79 height 29
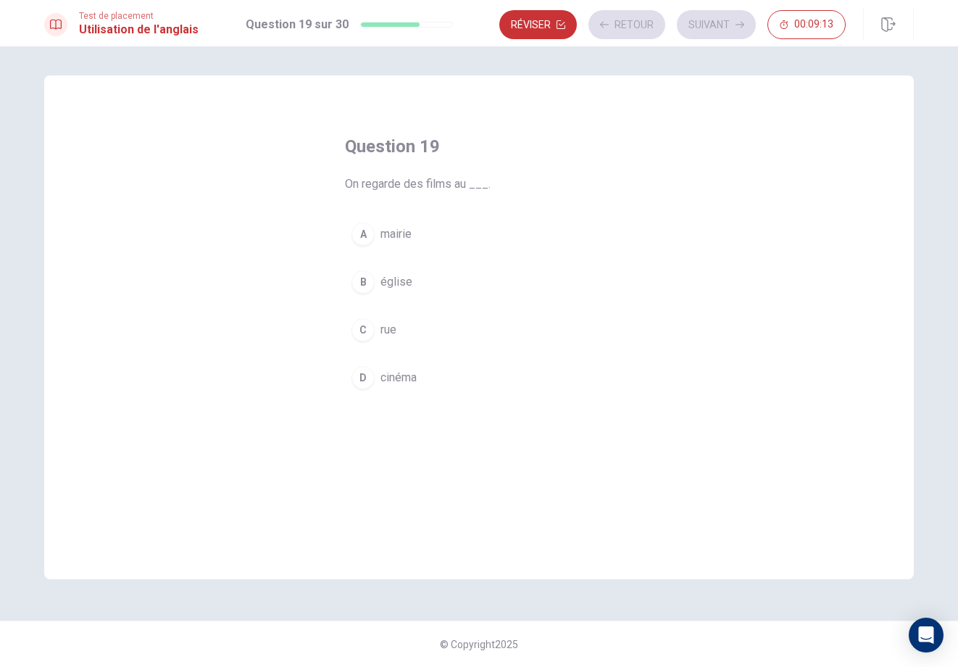
click at [430, 238] on button "A mairie" at bounding box center [479, 234] width 268 height 36
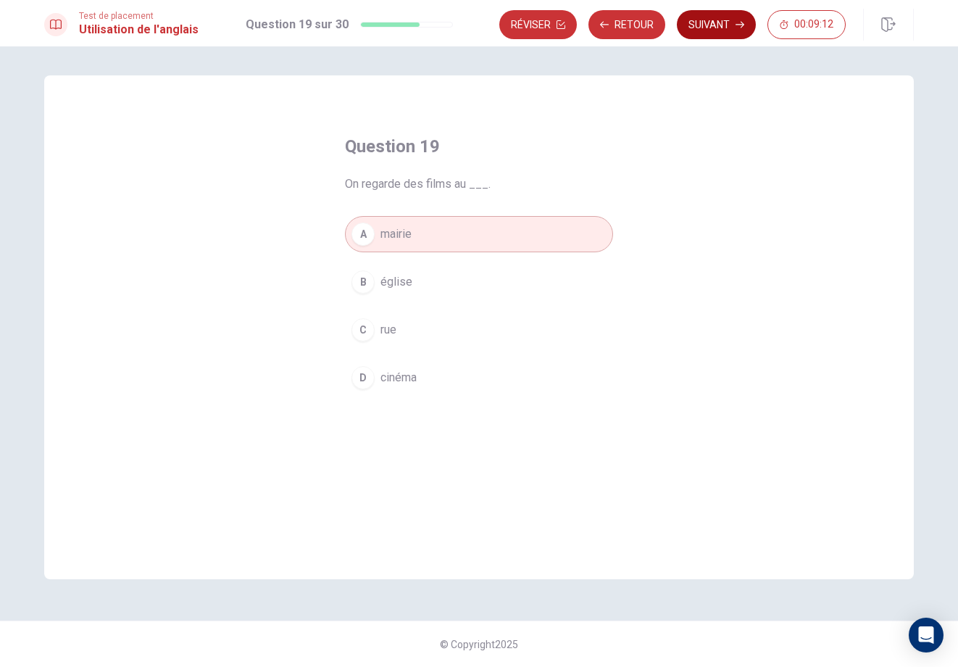
click at [705, 32] on button "Suivant" at bounding box center [716, 24] width 79 height 29
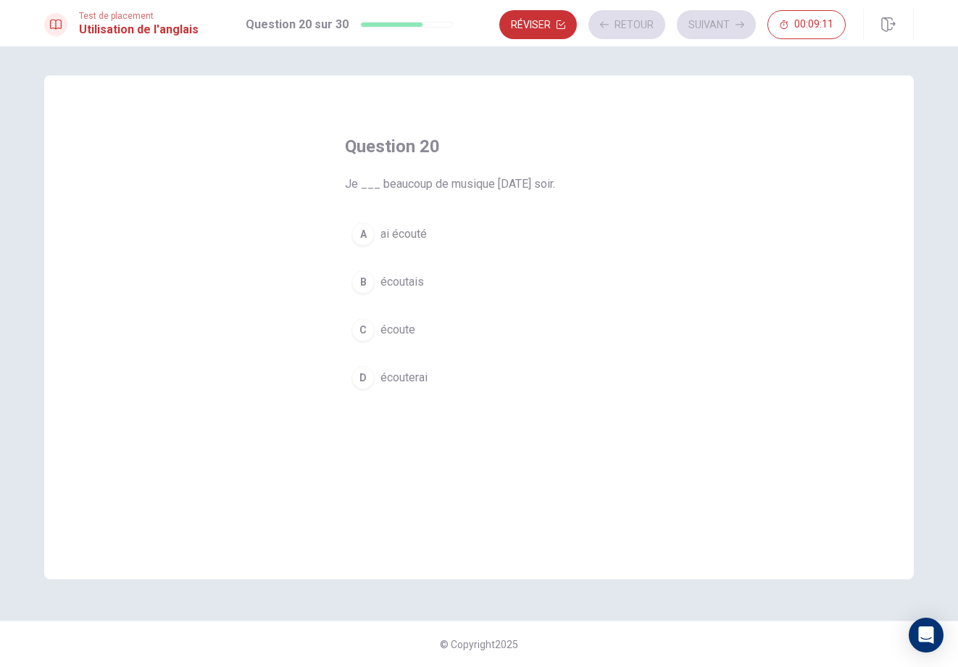
click at [478, 219] on button "A ai écouté" at bounding box center [479, 234] width 268 height 36
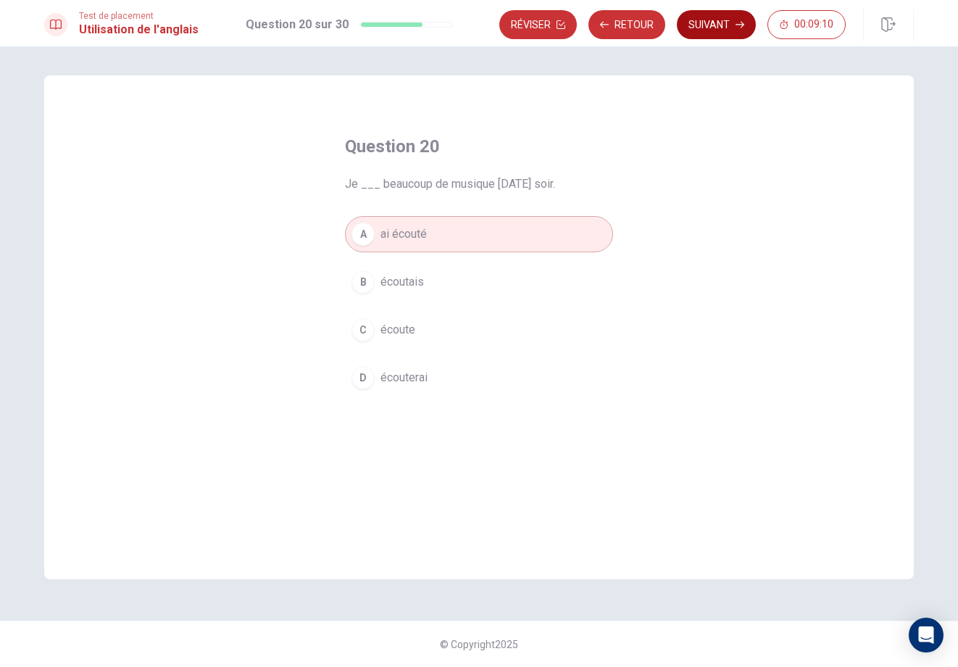
click at [697, 27] on button "Suivant" at bounding box center [716, 24] width 79 height 29
